Goal: Download file/media

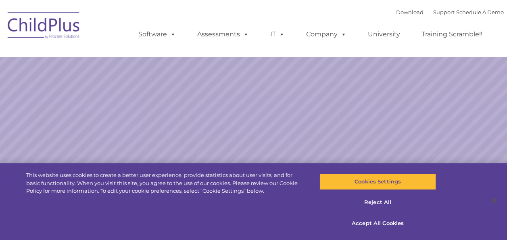
select select "MEDIUM"
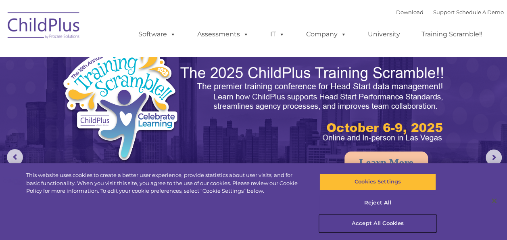
click at [374, 220] on button "Accept All Cookies" at bounding box center [378, 223] width 117 height 17
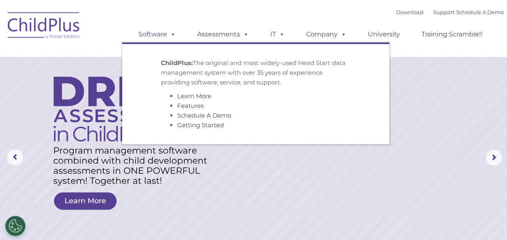
click at [174, 34] on span at bounding box center [171, 34] width 9 height 8
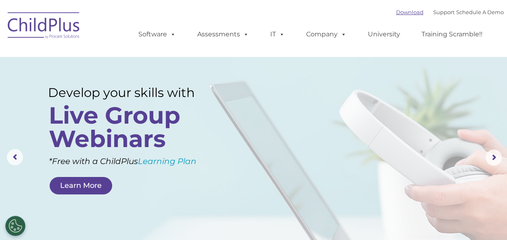
click at [396, 12] on link "Download" at bounding box center [409, 12] width 27 height 6
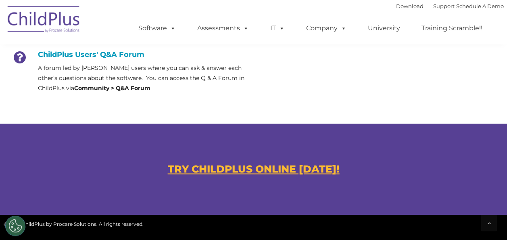
scroll to position [410, 0]
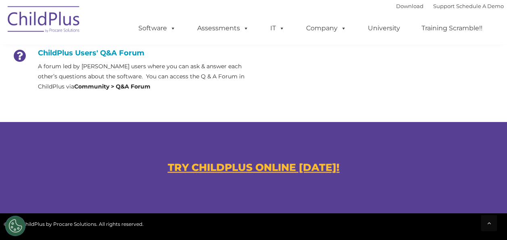
click at [287, 167] on u "TRY CHILDPLUS ONLINE [DATE]!" at bounding box center [254, 167] width 172 height 12
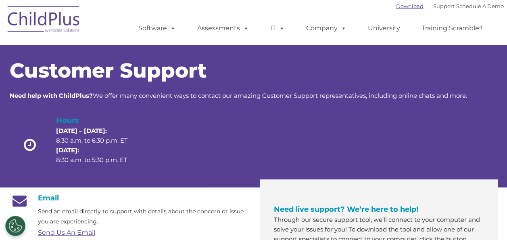
click at [396, 4] on link "Download" at bounding box center [409, 6] width 27 height 6
